Goal: Transaction & Acquisition: Purchase product/service

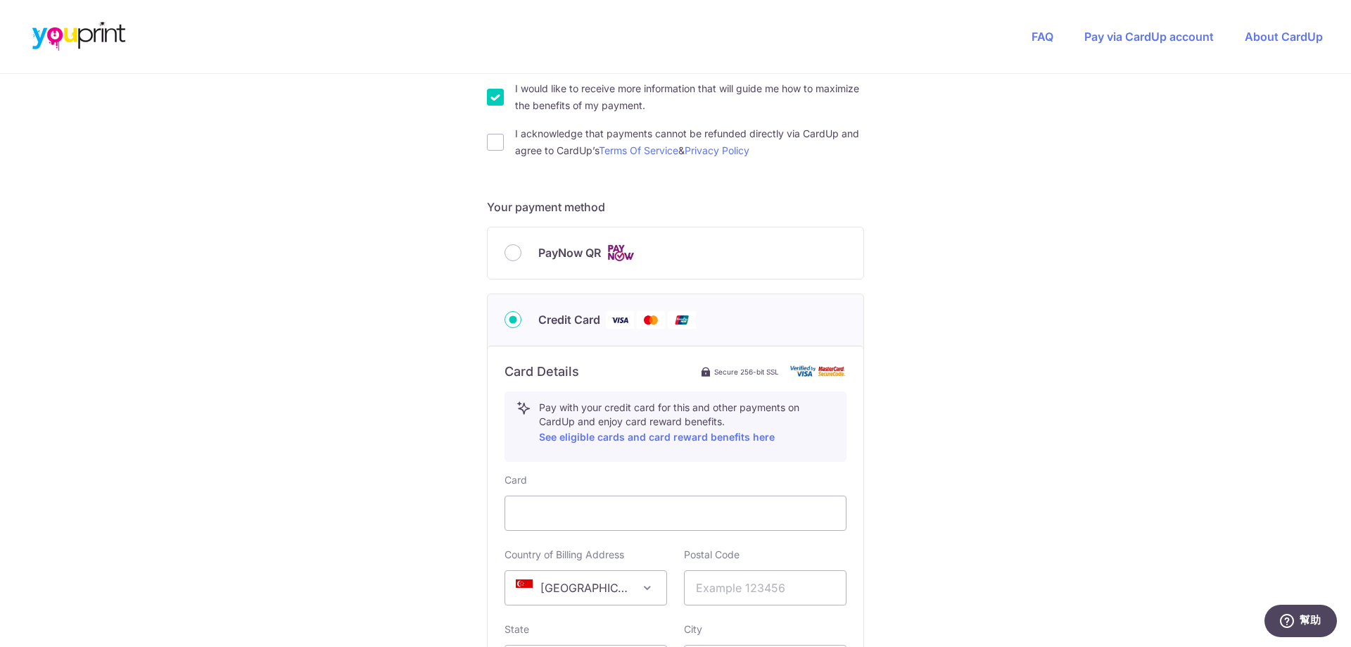
scroll to position [633, 0]
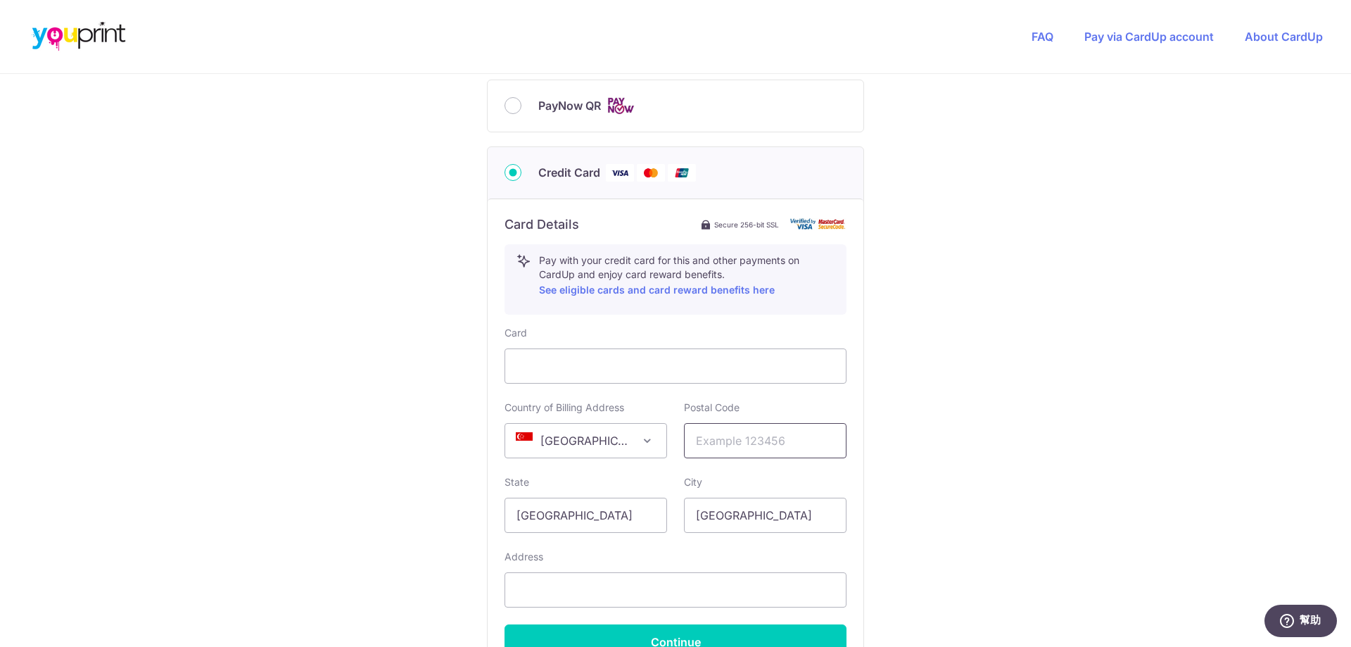
click at [800, 444] on input "text" at bounding box center [765, 440] width 163 height 35
click at [643, 442] on span at bounding box center [647, 440] width 17 height 17
click at [625, 443] on span "[GEOGRAPHIC_DATA]" at bounding box center [585, 441] width 161 height 34
click at [642, 442] on span at bounding box center [647, 440] width 17 height 17
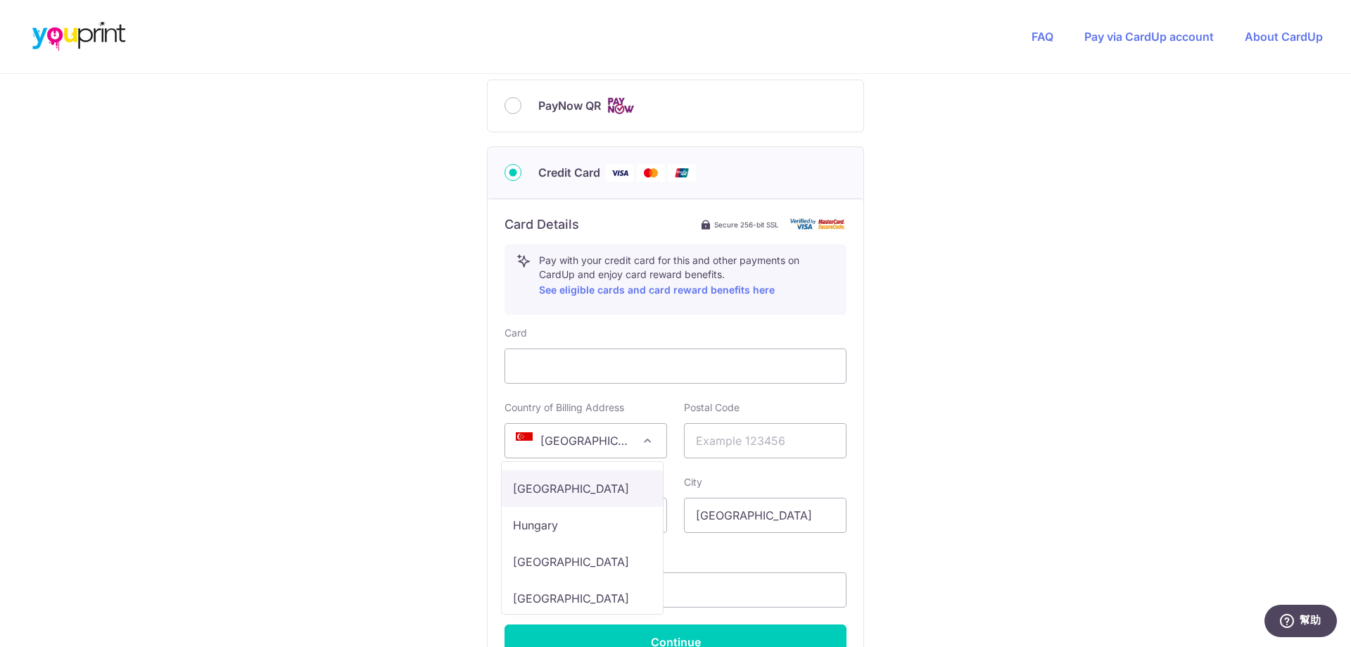
select select "HK"
click at [771, 446] on input "text" at bounding box center [765, 440] width 163 height 35
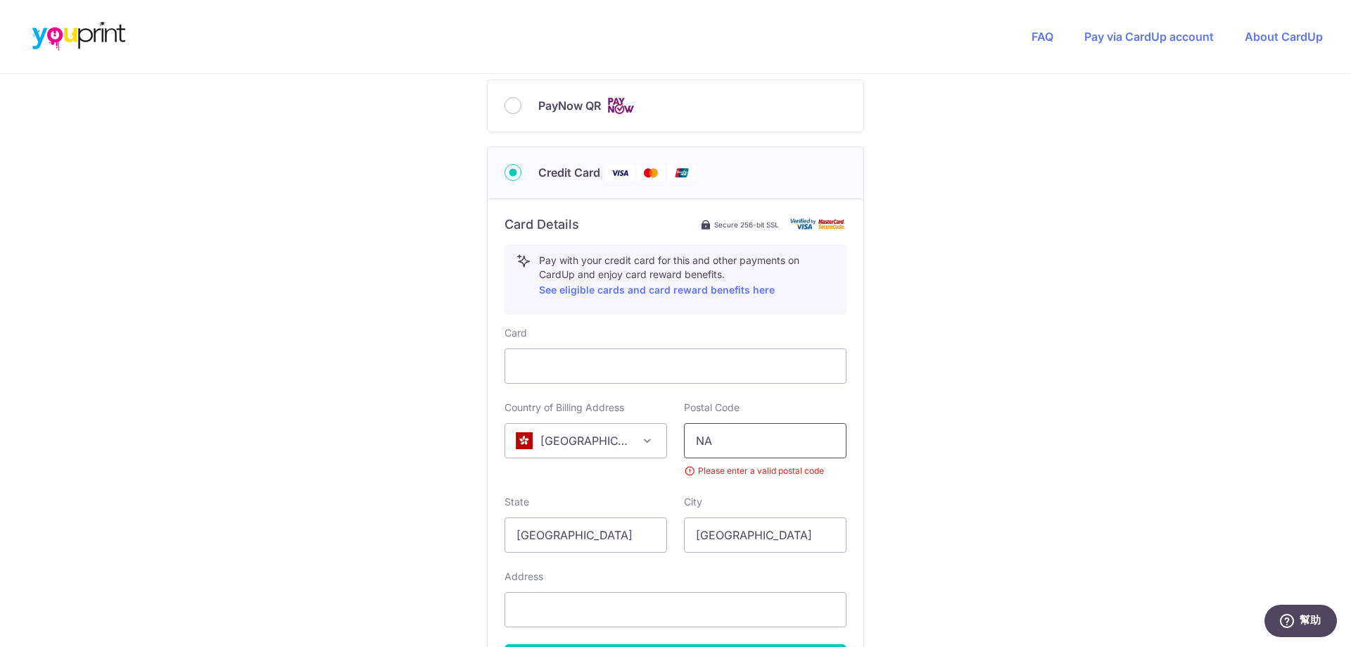
type input "N"
type input "123"
click at [629, 533] on input "[GEOGRAPHIC_DATA]" at bounding box center [586, 534] width 163 height 35
type input "S"
type input "[GEOGRAPHIC_DATA]"
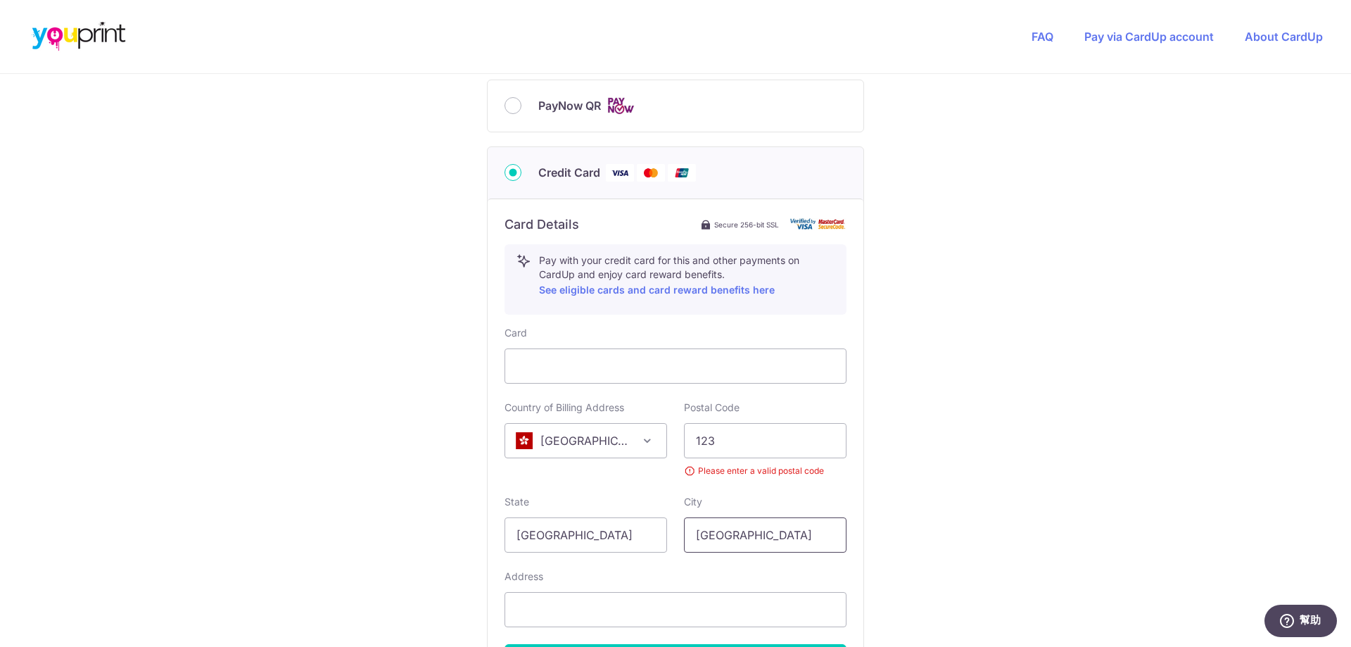
click at [792, 536] on input "[GEOGRAPHIC_DATA]" at bounding box center [765, 534] width 163 height 35
type input "S"
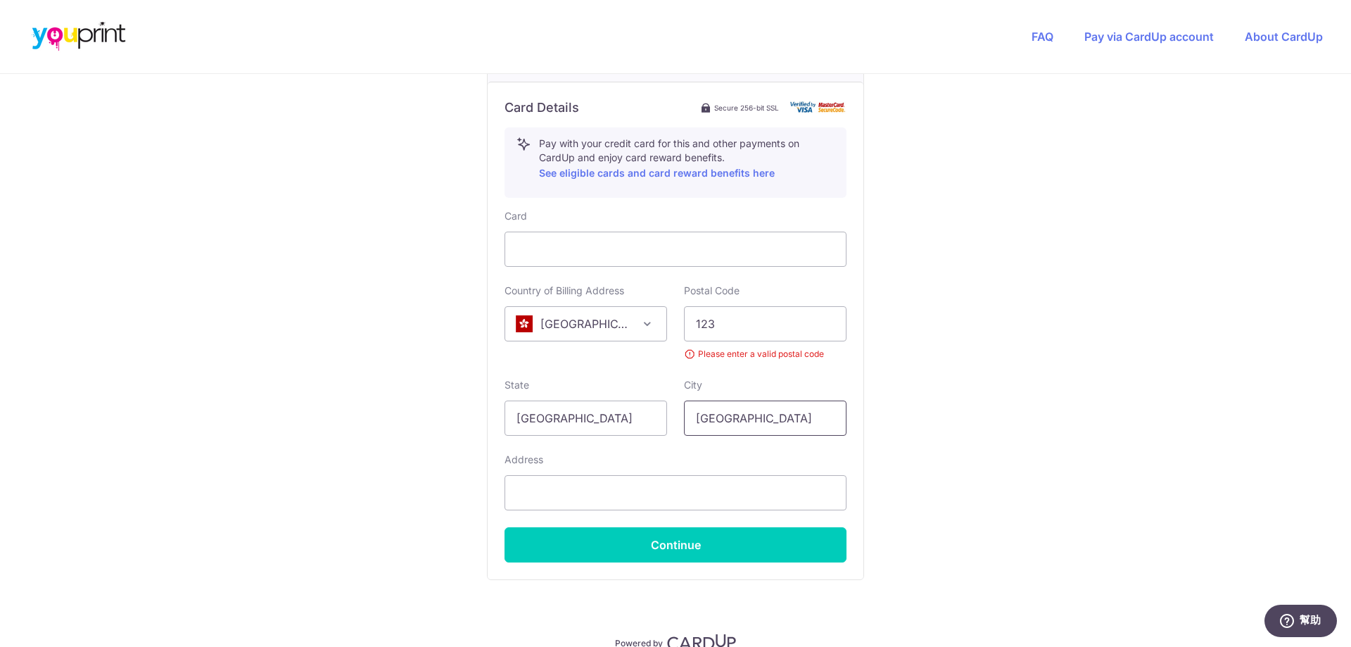
scroll to position [774, 0]
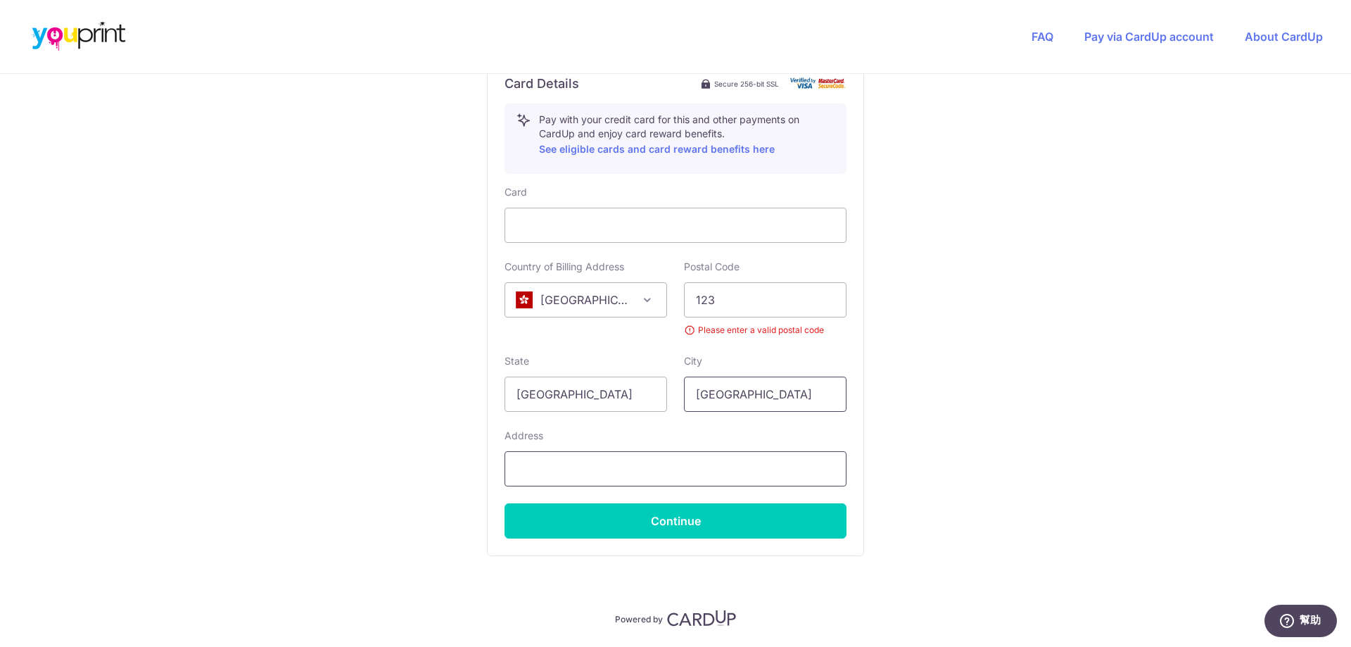
type input "[GEOGRAPHIC_DATA]"
click at [730, 468] on input "text" at bounding box center [676, 468] width 342 height 35
type input "[STREET_ADDRESS],"
click at [807, 299] on input "123" at bounding box center [765, 299] width 163 height 35
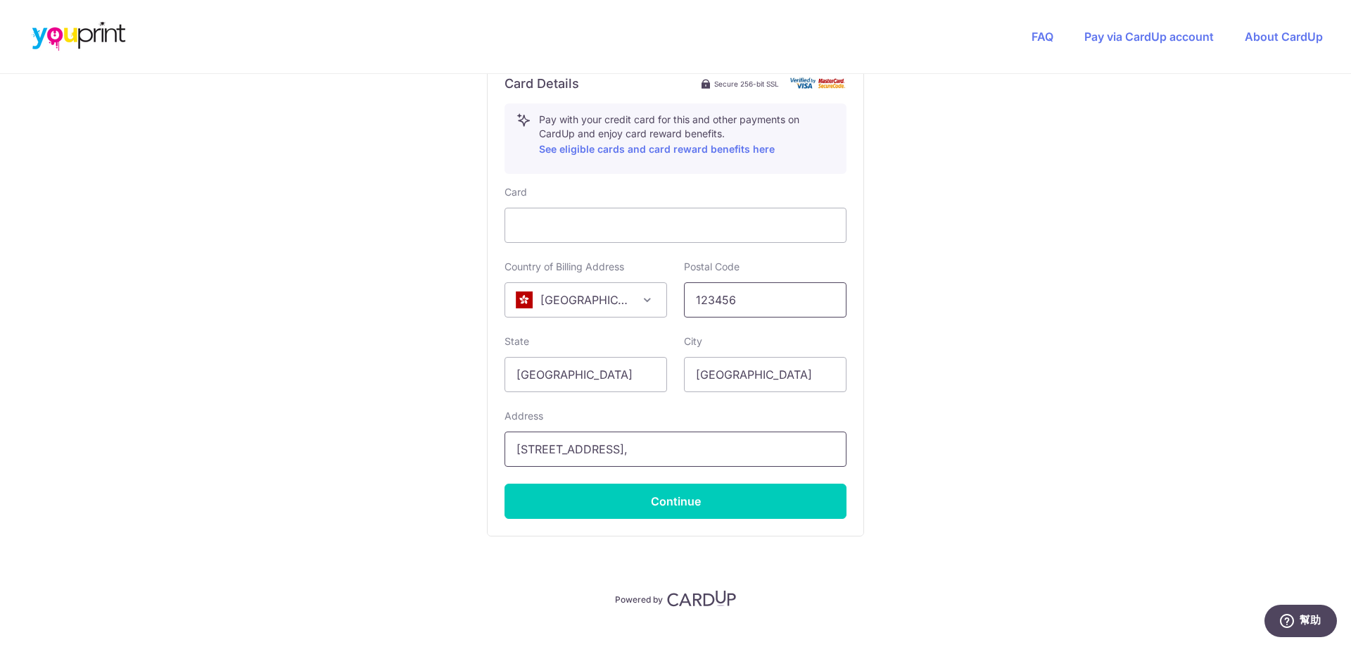
type input "123456"
click at [700, 453] on input "[STREET_ADDRESS]," at bounding box center [676, 448] width 342 height 35
click at [633, 453] on input "[STREET_ADDRESS][PERSON_NAME]" at bounding box center [676, 448] width 342 height 35
click at [731, 450] on input "[STREET_ADDRESS][PERSON_NAME]" at bounding box center [676, 448] width 342 height 35
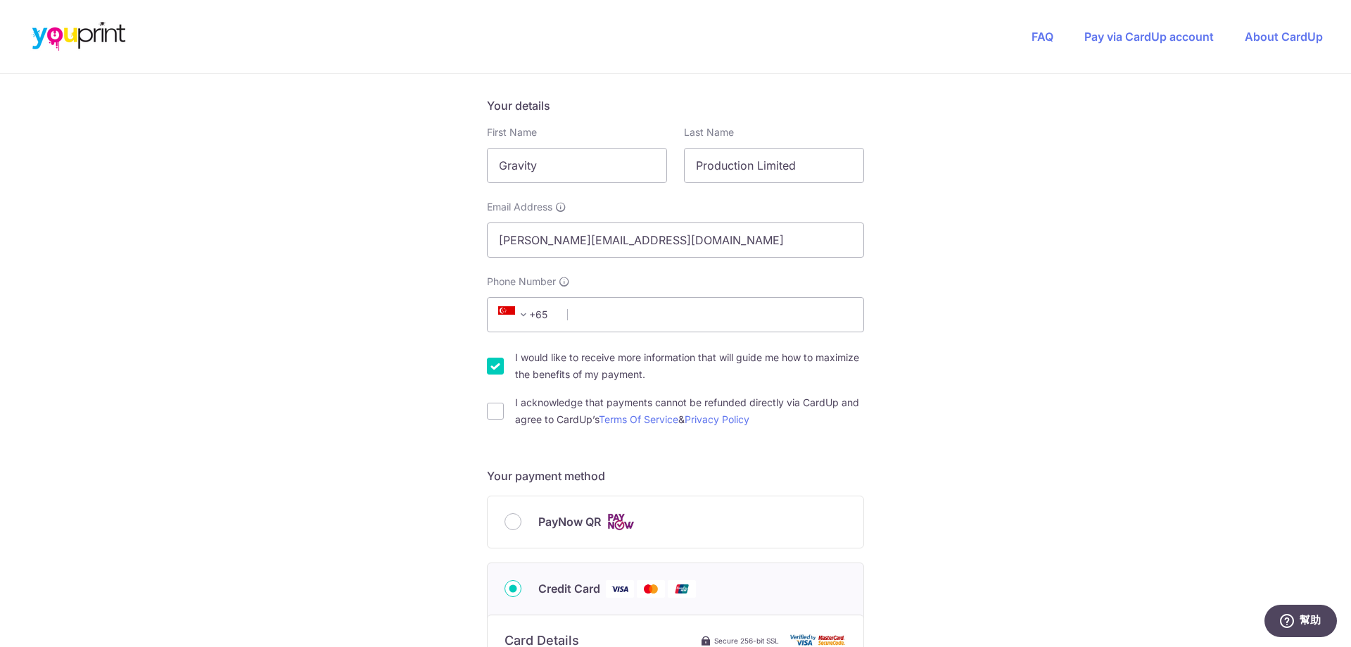
scroll to position [96, 0]
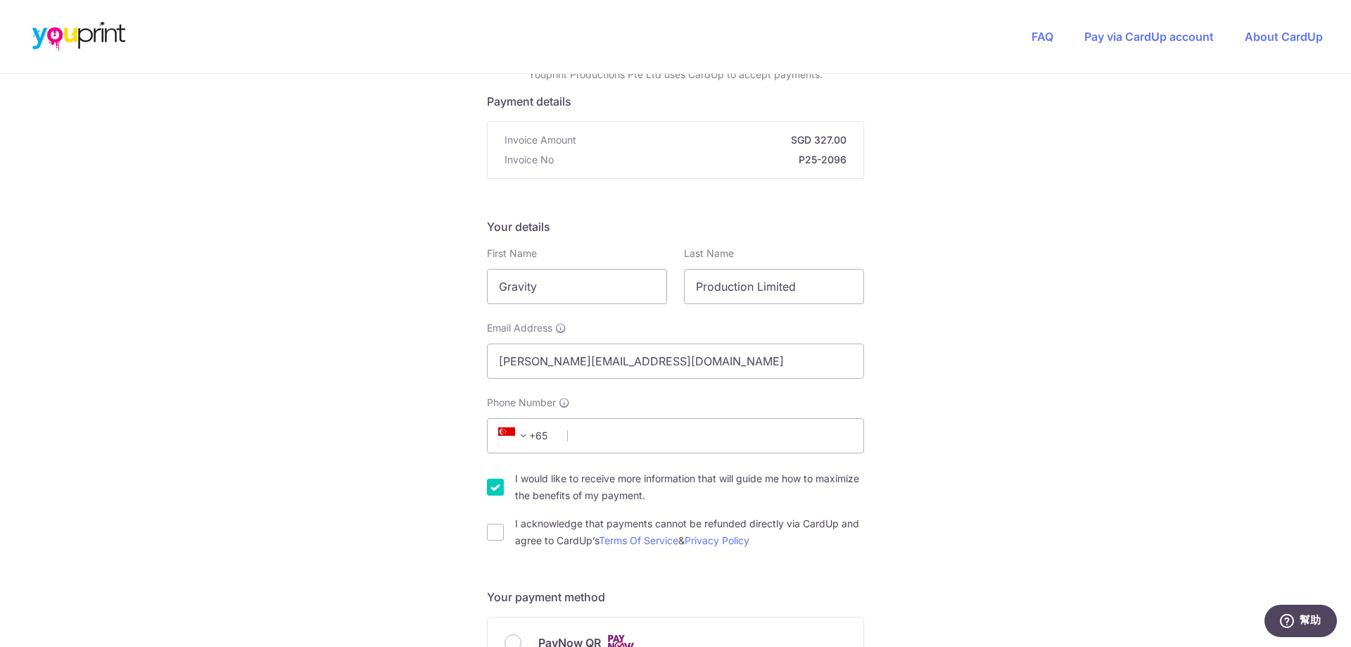
type input "[STREET_ADDRESS][PERSON_NAME]"
click at [533, 436] on span "+65" at bounding box center [525, 435] width 63 height 17
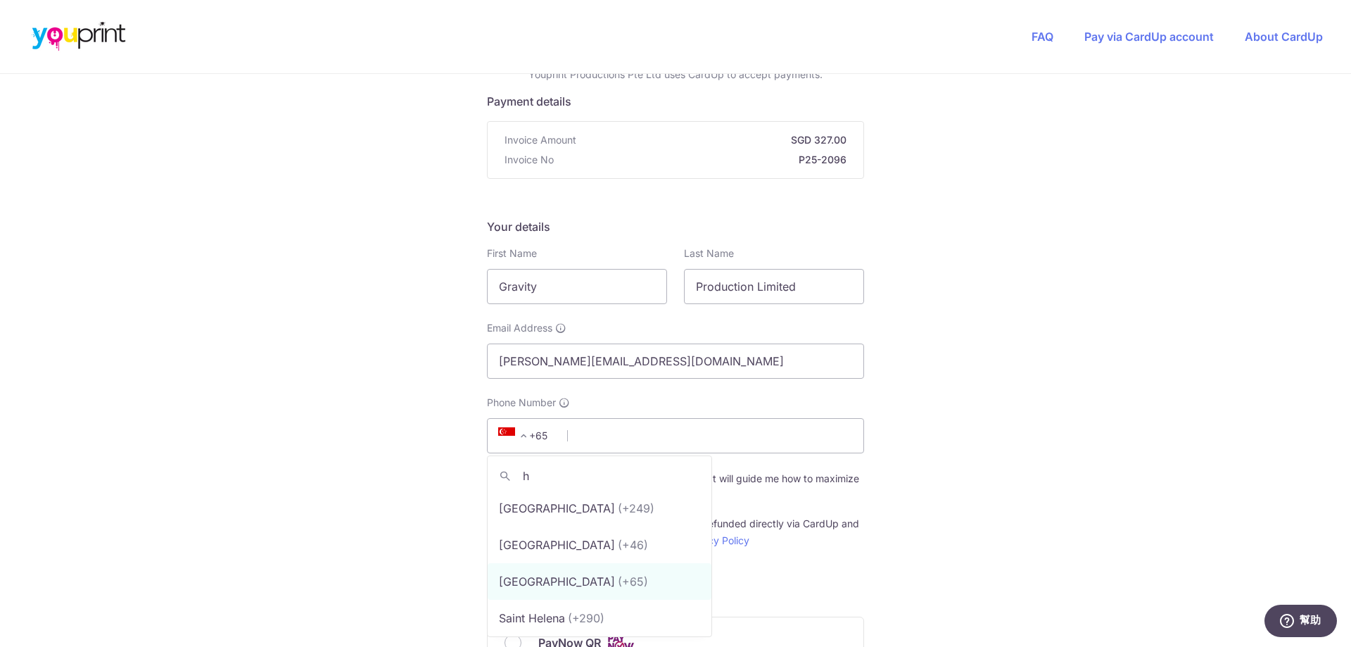
scroll to position [0, 0]
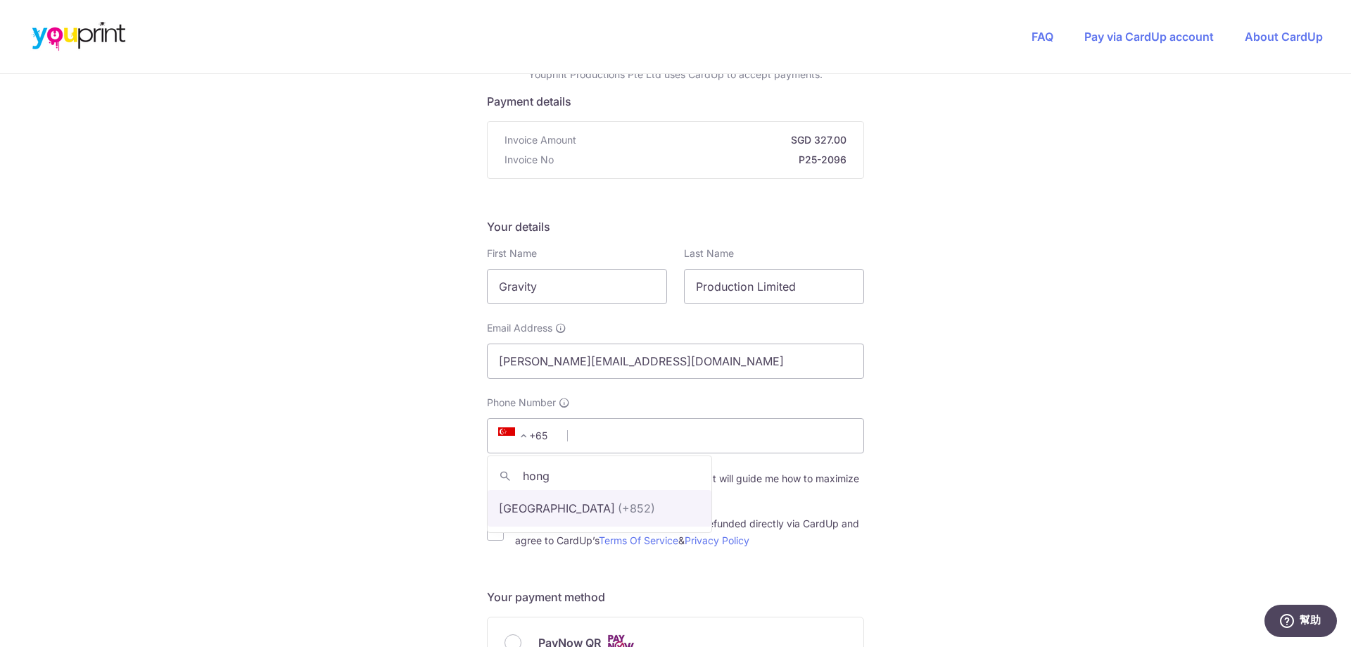
type input "hong"
select select "95"
click at [603, 442] on input "Phone Number" at bounding box center [675, 435] width 377 height 35
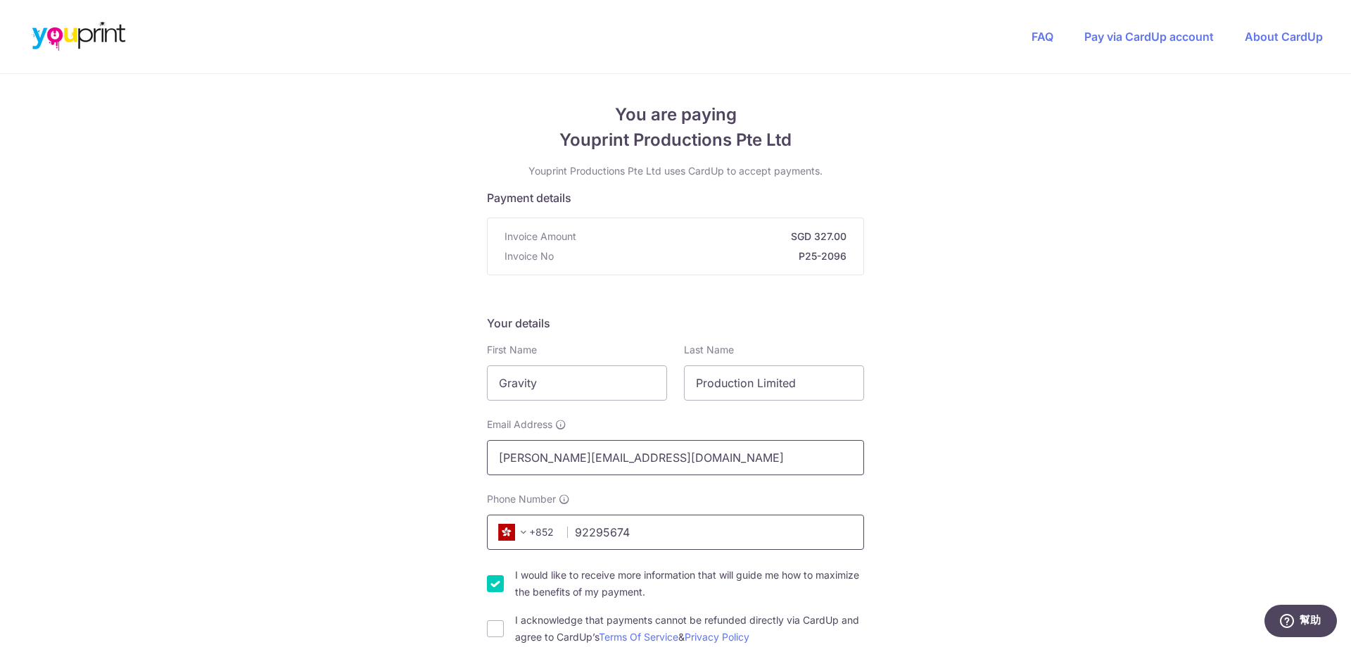
type input "92295674"
click at [532, 459] on input "[PERSON_NAME][EMAIL_ADDRESS][DOMAIN_NAME]" at bounding box center [675, 457] width 377 height 35
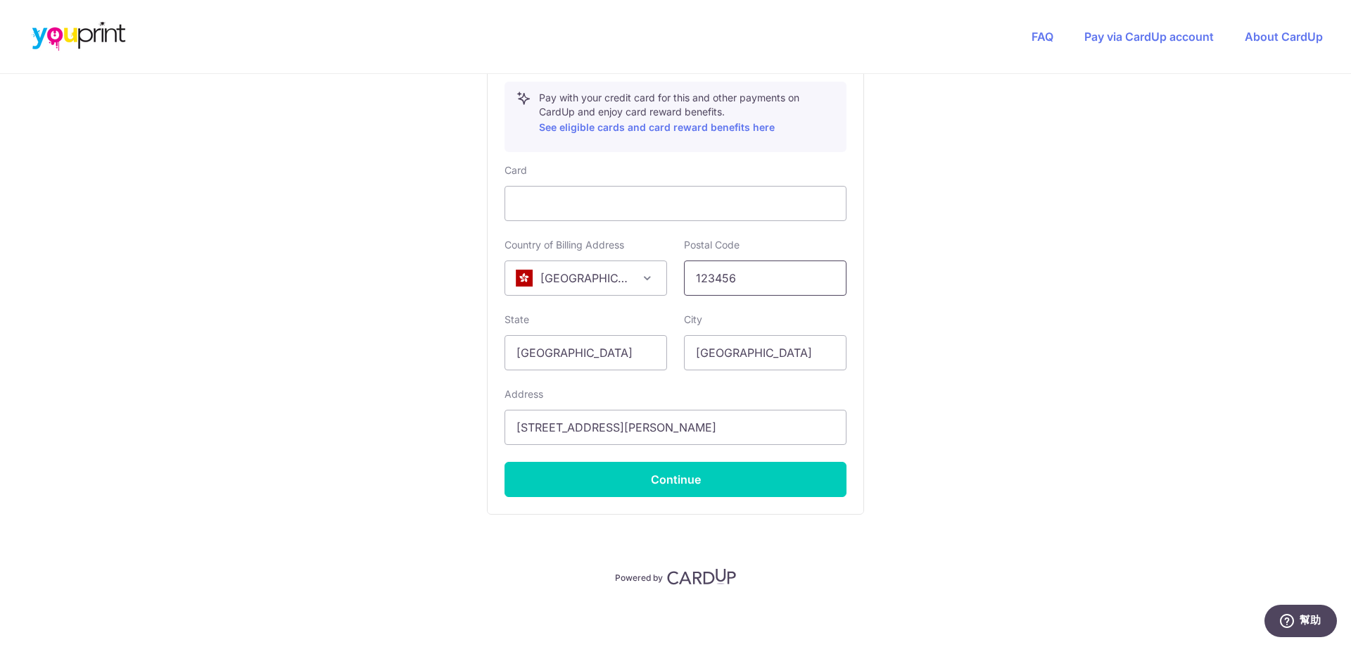
scroll to position [800, 0]
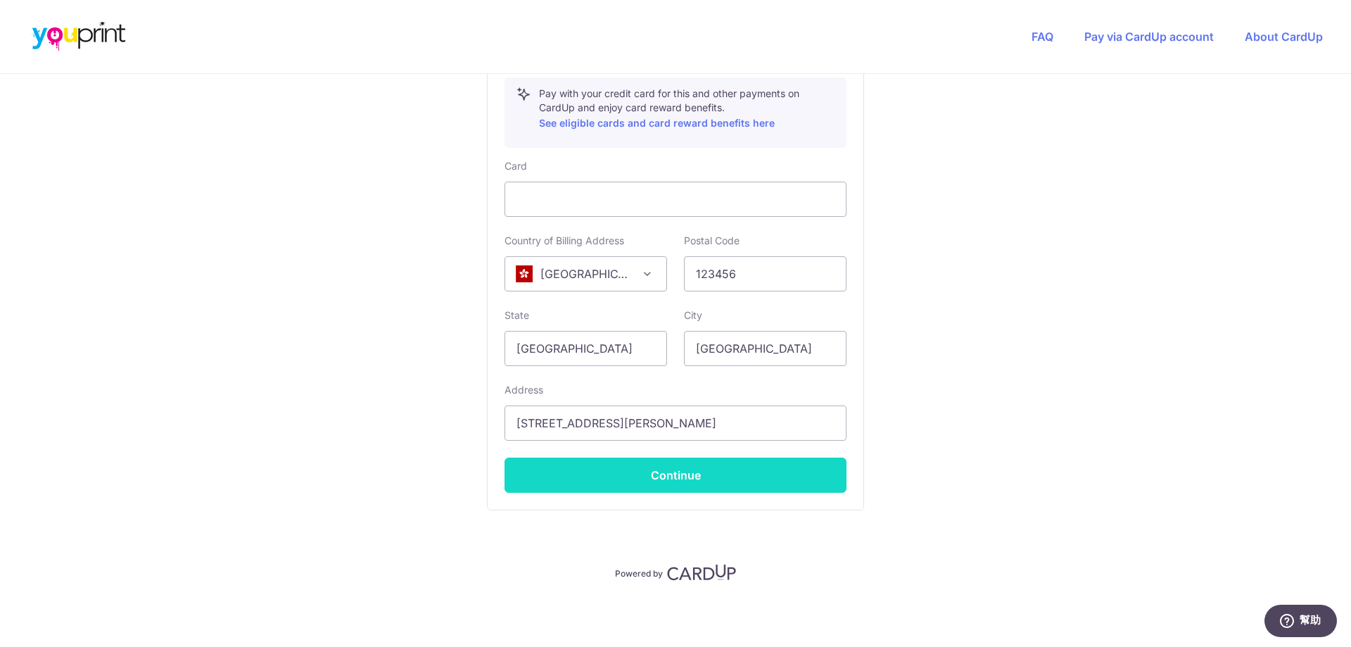
click at [709, 471] on button "Continue" at bounding box center [676, 475] width 342 height 35
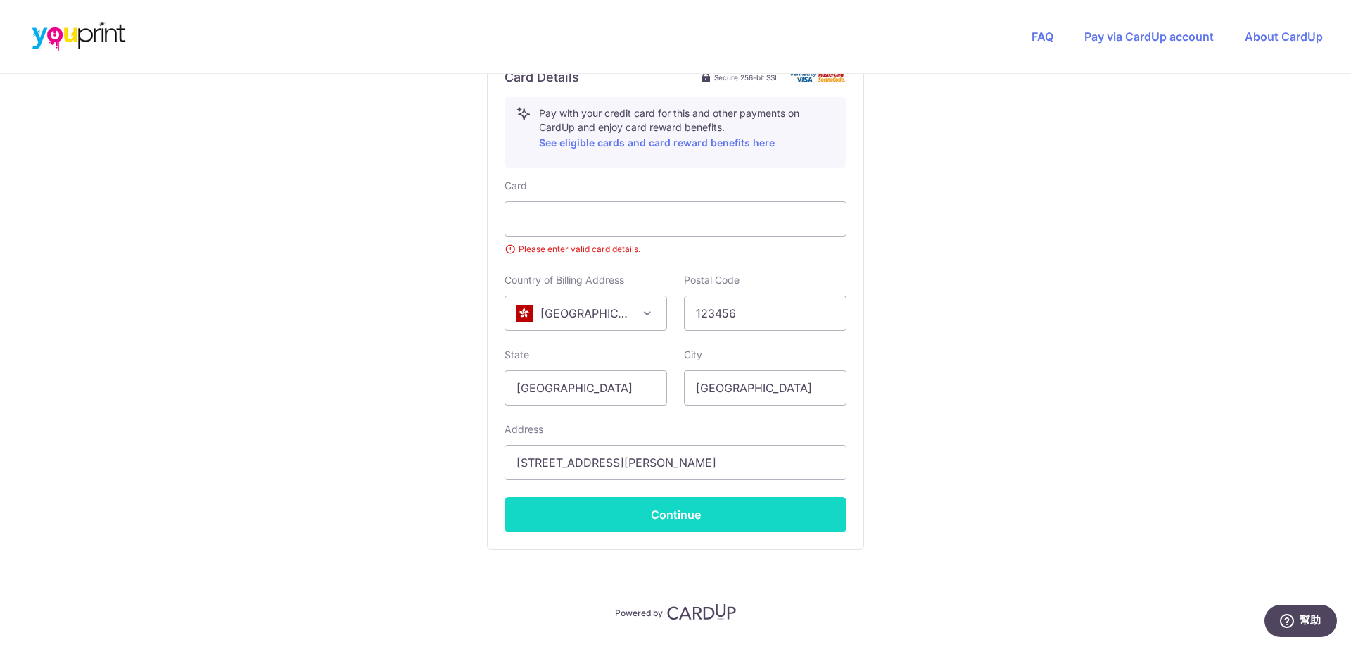
scroll to position [268, 0]
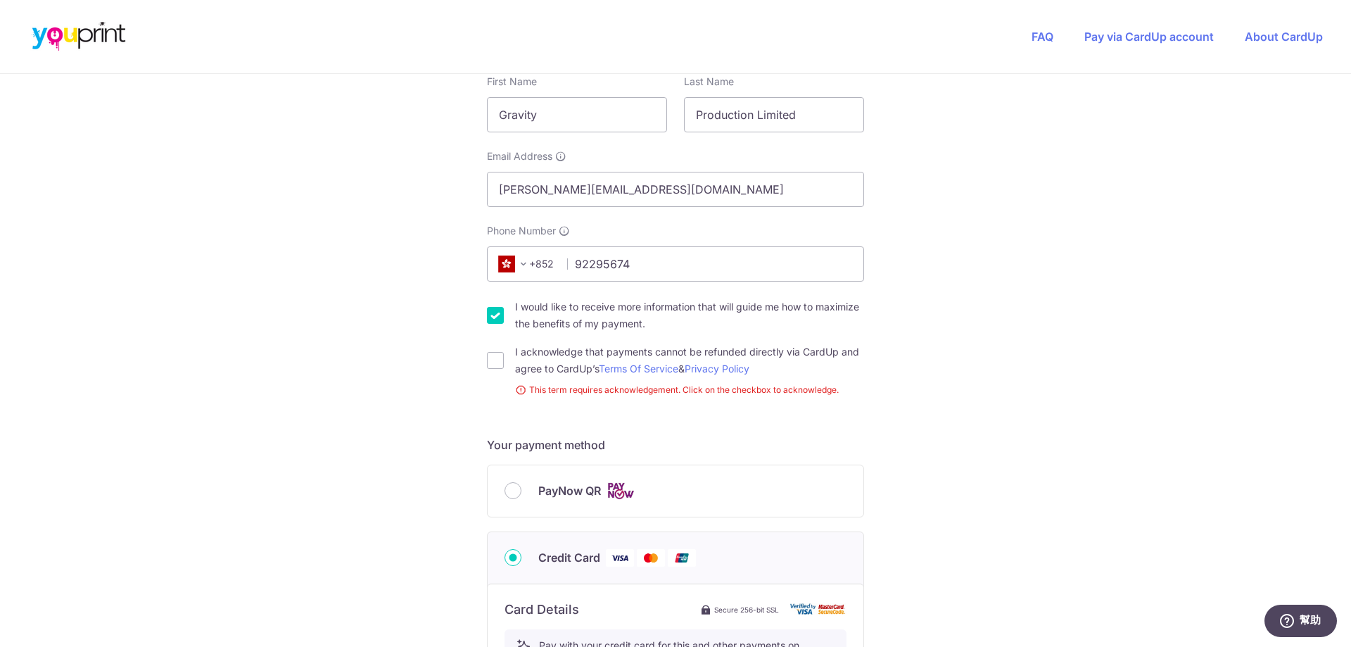
click at [500, 364] on div "I acknowledge that payments cannot be refunded directly via CardUp and agree to…" at bounding box center [675, 360] width 377 height 34
click at [495, 365] on input "I acknowledge that payments cannot be refunded directly via CardUp and agree to…" at bounding box center [495, 360] width 17 height 17
checkbox input "true"
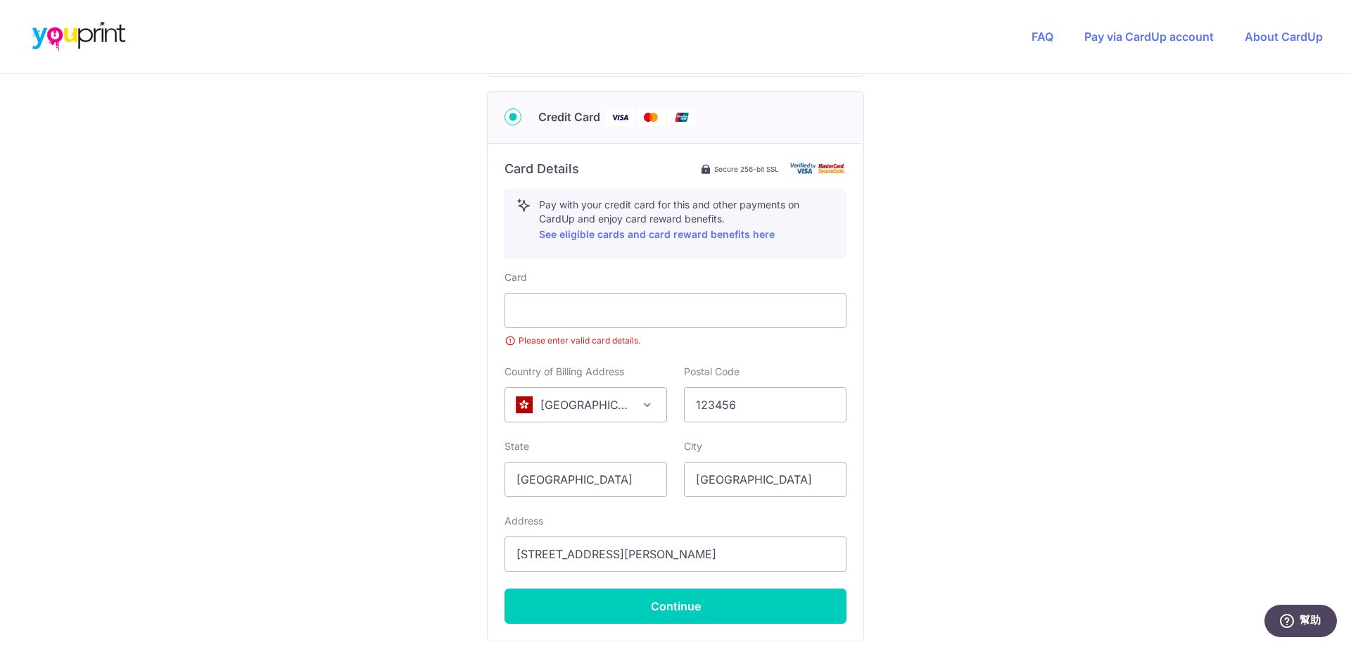
scroll to position [690, 0]
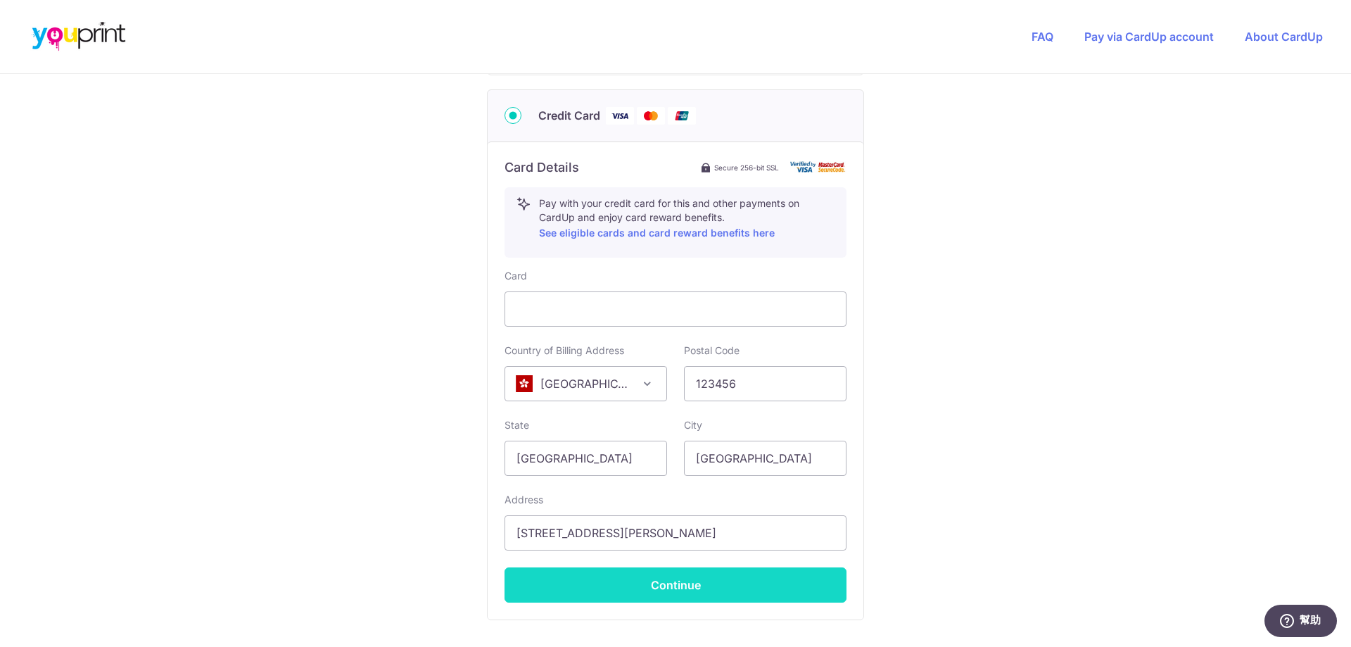
click at [726, 591] on button "Continue" at bounding box center [676, 584] width 342 height 35
type input "**** 1775"
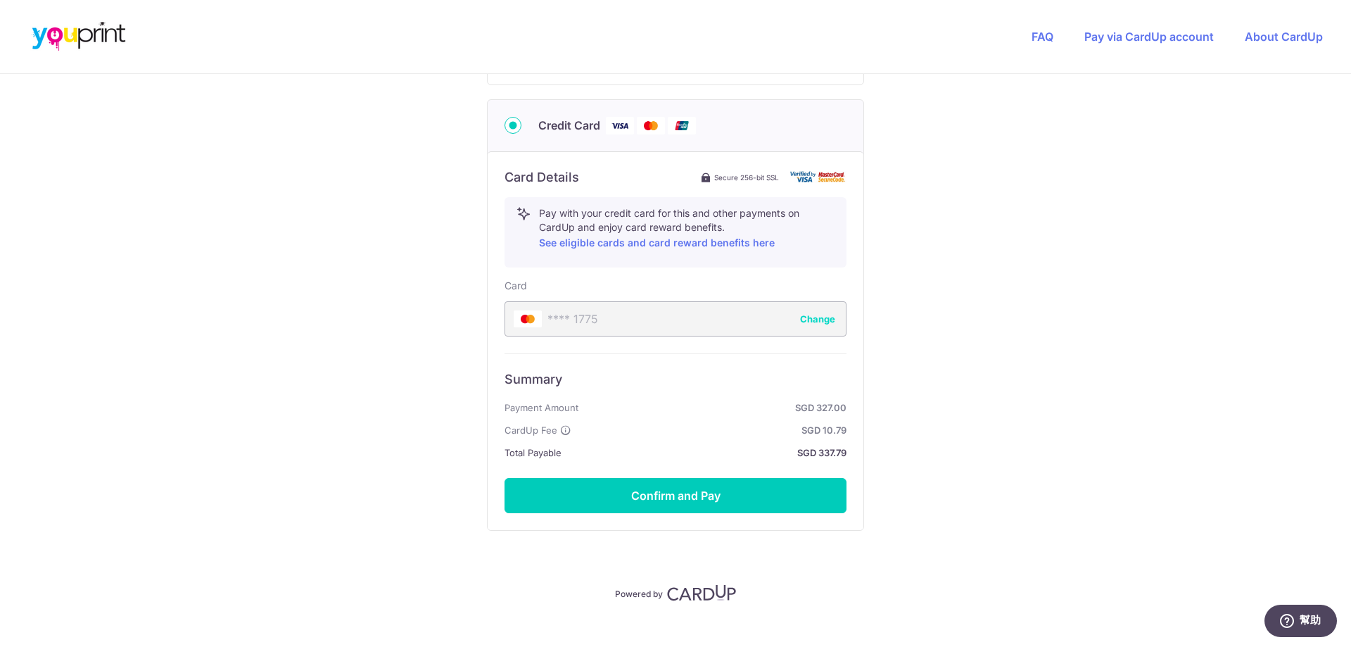
scroll to position [701, 0]
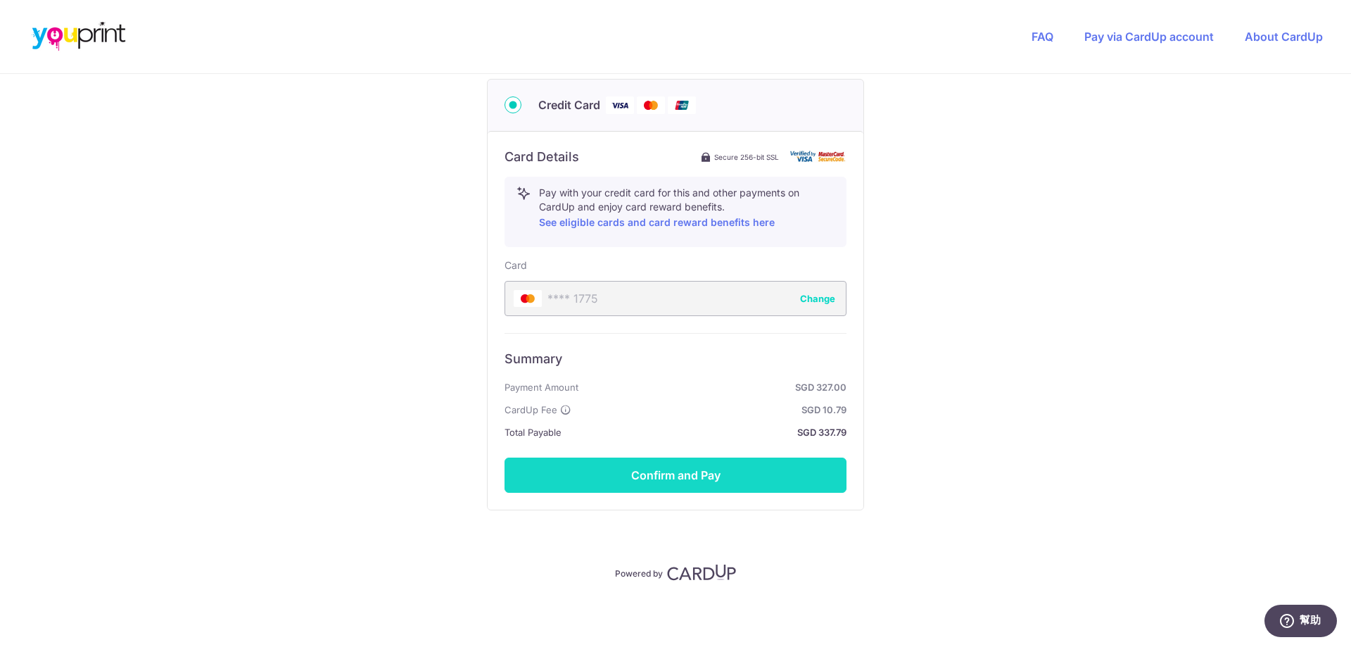
click at [754, 484] on button "Confirm and Pay" at bounding box center [676, 475] width 342 height 35
